Goal: Task Accomplishment & Management: Manage account settings

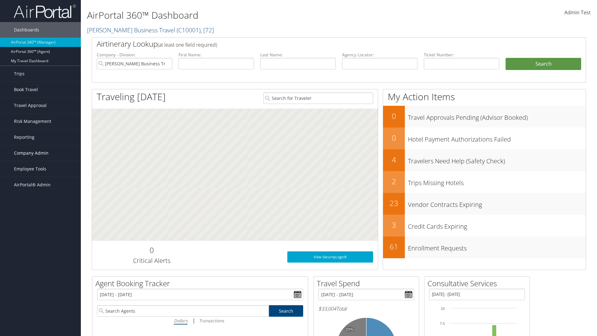
click at [40, 153] on span "Company Admin" at bounding box center [31, 153] width 35 height 16
click at [40, 263] on link "Report Settings" at bounding box center [40, 267] width 81 height 9
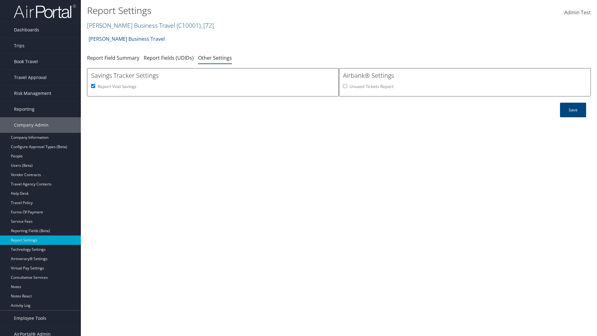
click at [128, 25] on link "[PERSON_NAME] Business Travel ( C10001 ) , [ 72 ]" at bounding box center [150, 25] width 127 height 8
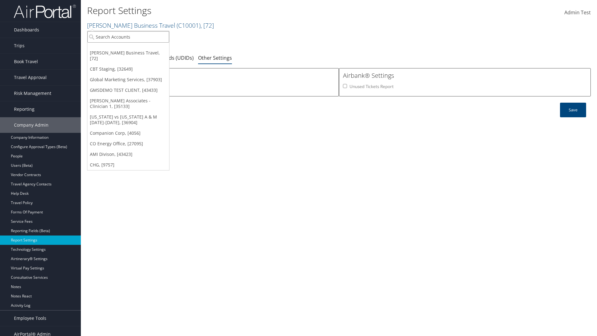
click at [128, 37] on input "search" at bounding box center [128, 37] width 82 height 12
type input "Global Marketing Services"
click at [134, 48] on div "Global Marketing Services (301946), [37903]" at bounding box center [134, 48] width 100 height 6
